Goal: Information Seeking & Learning: Learn about a topic

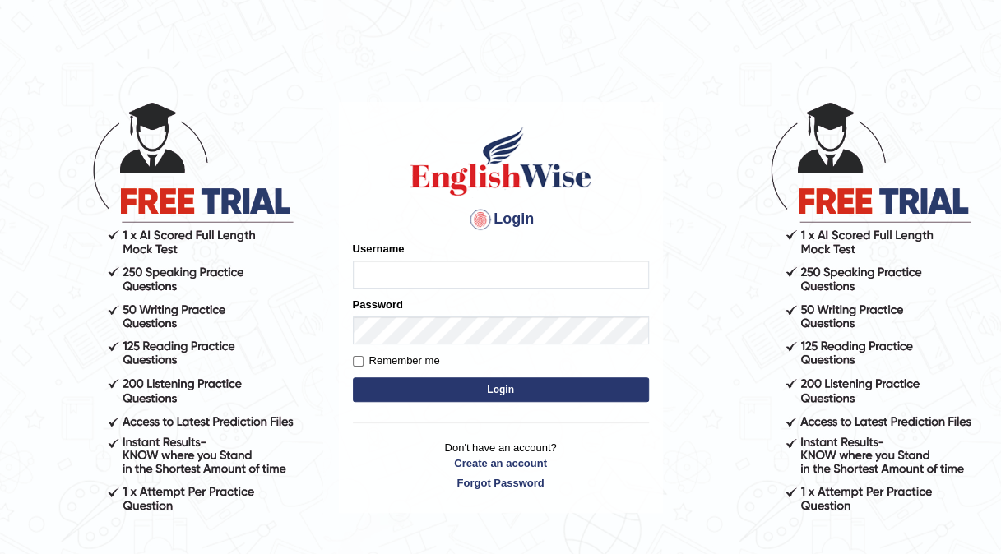
click at [414, 261] on input "Username" at bounding box center [501, 275] width 296 height 28
click at [414, 271] on input "Username" at bounding box center [501, 275] width 296 height 28
click at [406, 280] on input "Username" at bounding box center [501, 275] width 296 height 28
click at [386, 276] on input "Username" at bounding box center [501, 275] width 296 height 28
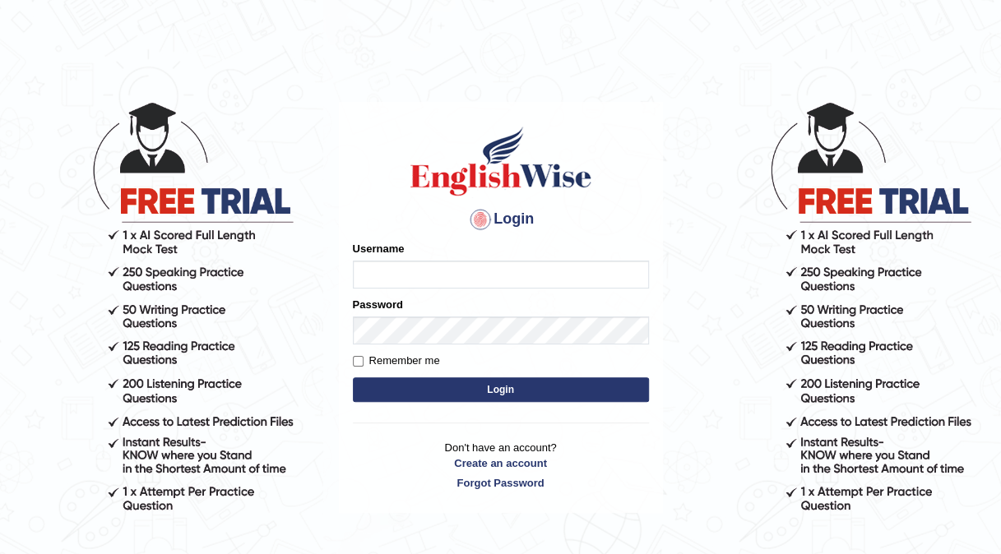
drag, startPoint x: 386, startPoint y: 276, endPoint x: 368, endPoint y: 275, distance: 18.2
click at [368, 275] on input "Username" at bounding box center [501, 275] width 296 height 28
type input "Kishonga"
click at [408, 388] on button "Login" at bounding box center [501, 389] width 296 height 25
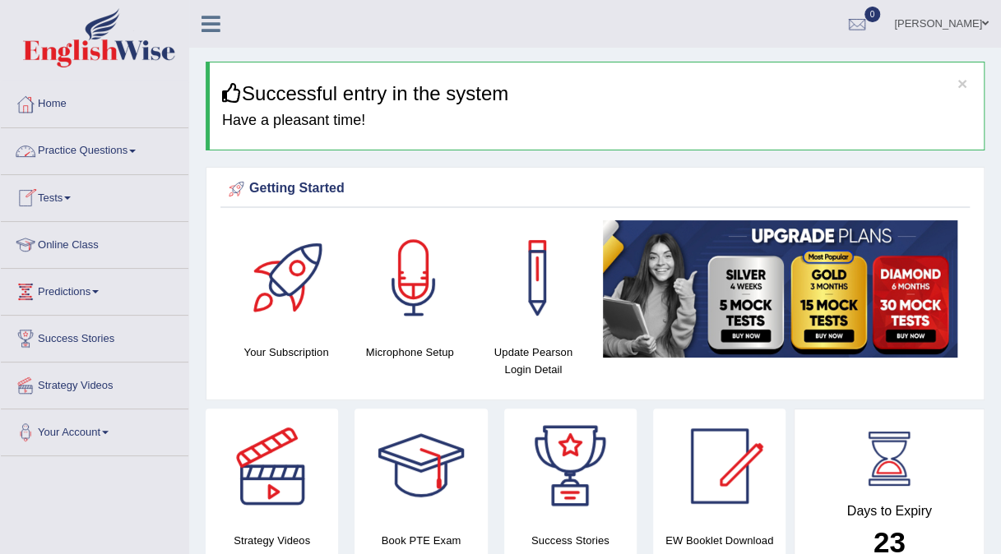
click at [64, 153] on link "Practice Questions" at bounding box center [94, 148] width 187 height 41
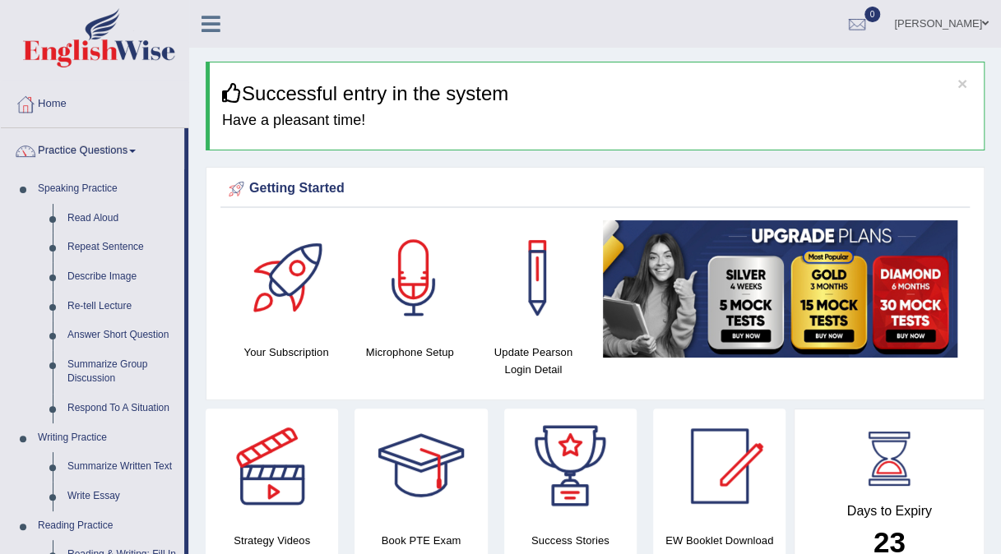
click at [64, 153] on link "Practice Questions" at bounding box center [92, 148] width 183 height 41
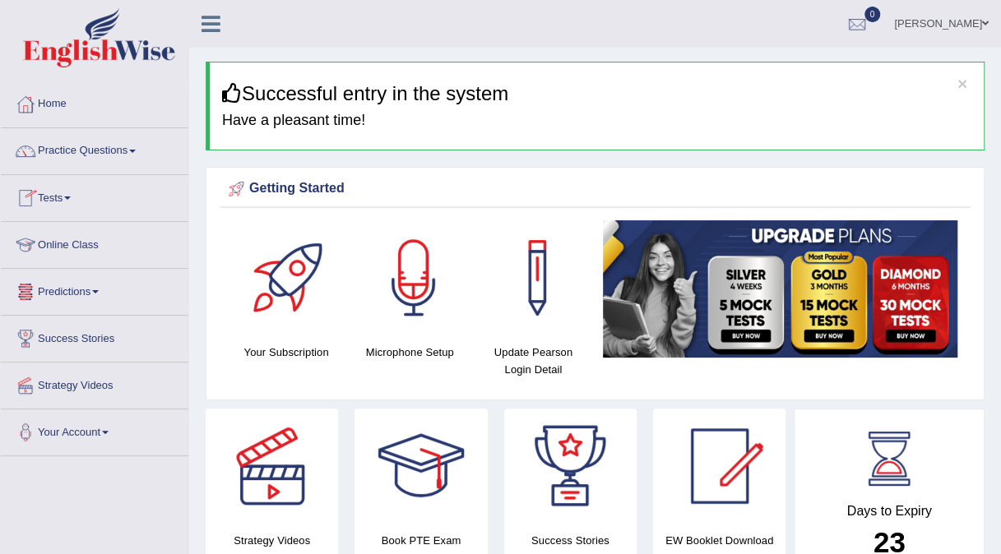
click at [53, 235] on link "Online Class" at bounding box center [94, 242] width 187 height 41
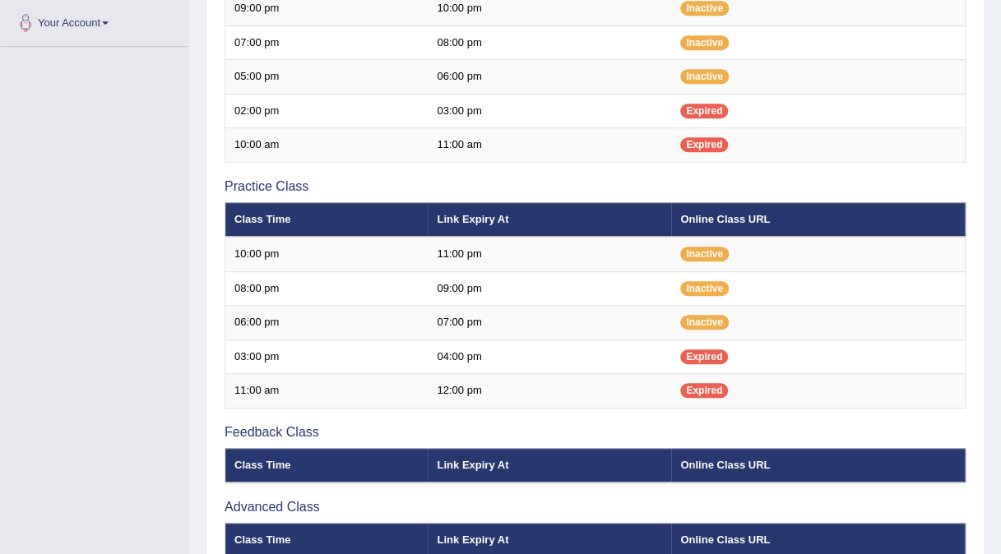
scroll to position [408, 0]
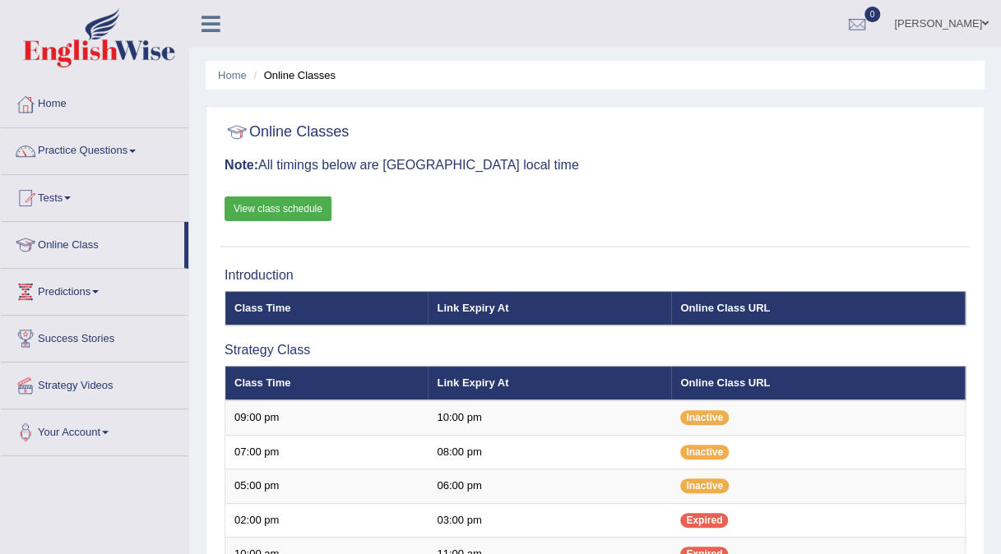
click at [275, 202] on link "View class schedule" at bounding box center [277, 208] width 107 height 25
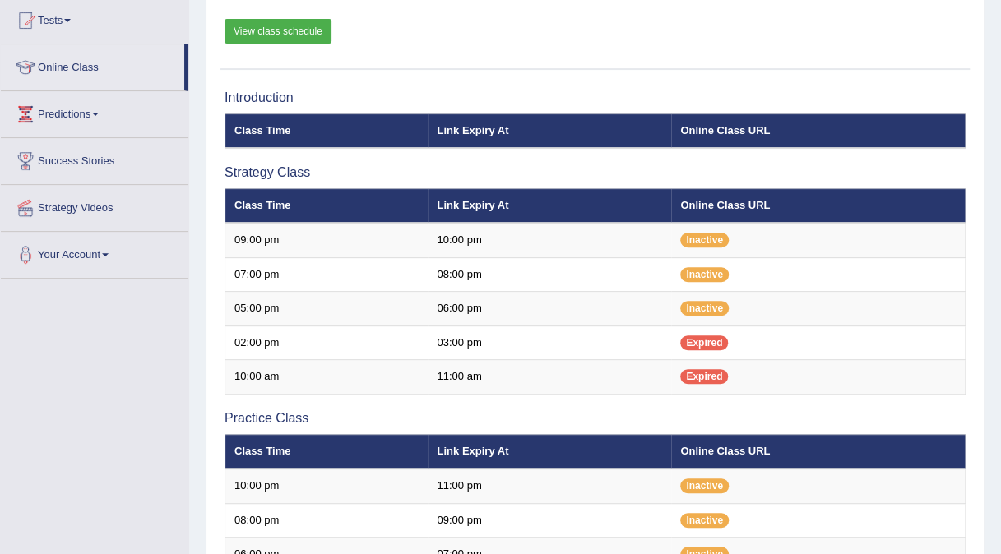
scroll to position [186, 0]
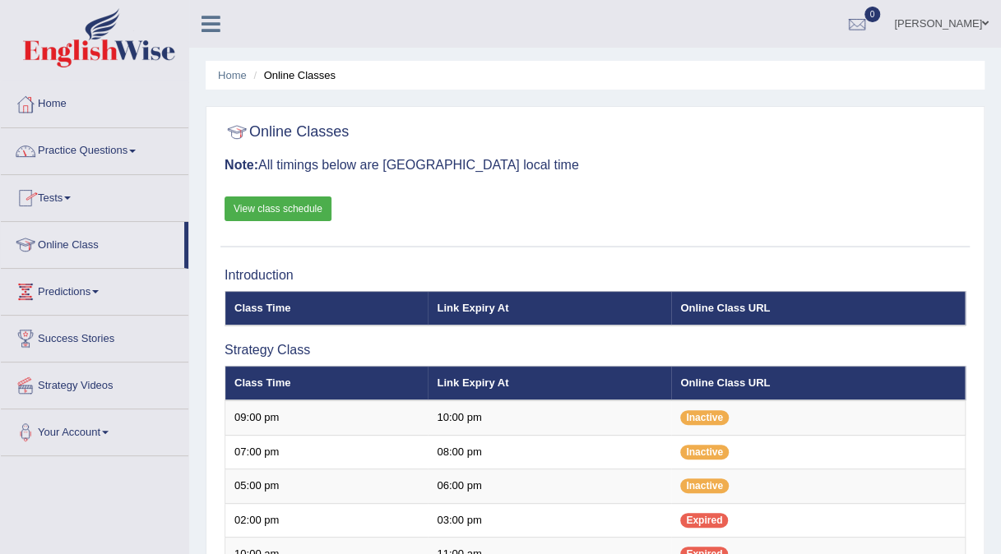
click at [87, 146] on link "Practice Questions" at bounding box center [94, 148] width 187 height 41
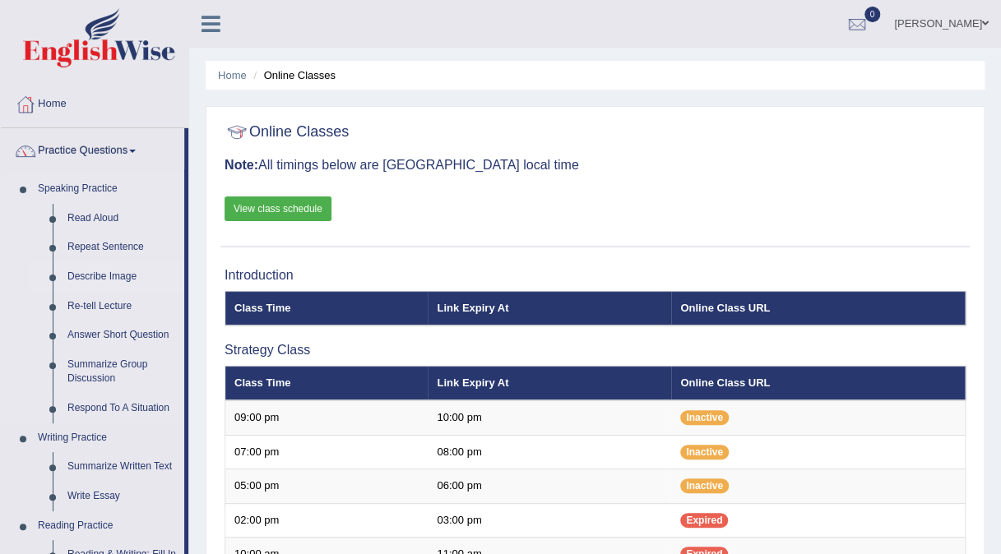
click at [99, 276] on link "Describe Image" at bounding box center [122, 277] width 124 height 30
